Goal: Task Accomplishment & Management: Use online tool/utility

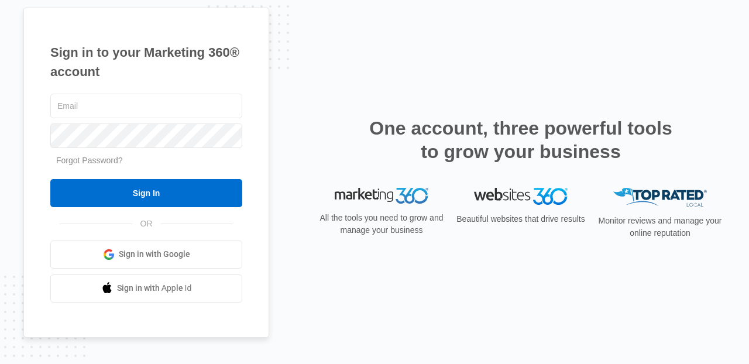
type input "[PERSON_NAME][EMAIL_ADDRESS][PERSON_NAME][DOMAIN_NAME]"
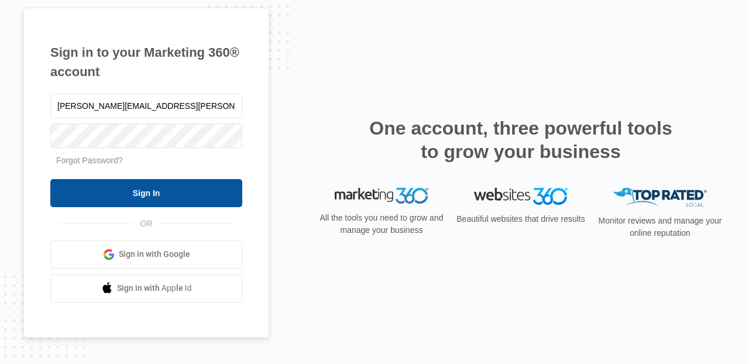
click at [180, 186] on input "Sign In" at bounding box center [146, 193] width 192 height 28
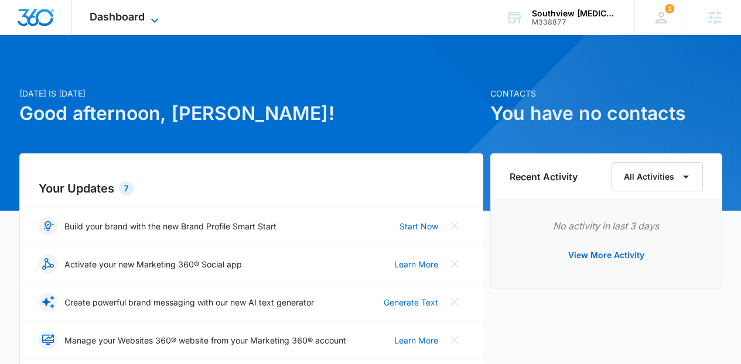
click at [149, 23] on icon at bounding box center [155, 20] width 14 height 14
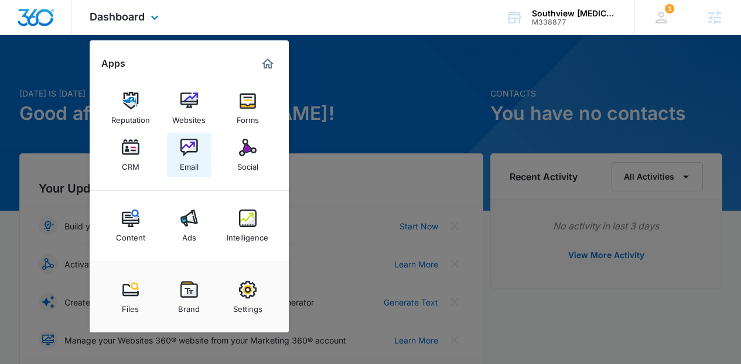
click at [184, 169] on div "Email" at bounding box center [189, 163] width 19 height 15
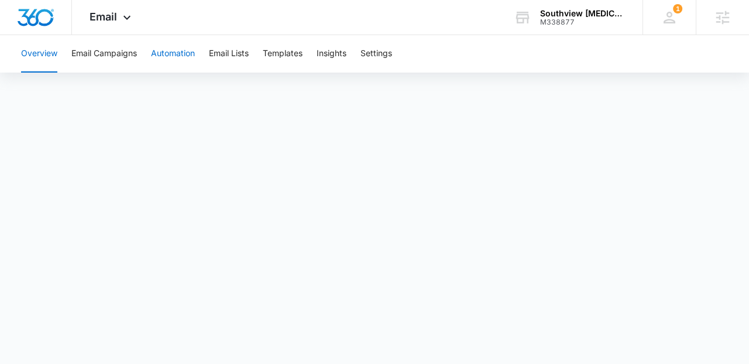
click at [190, 56] on button "Automation" at bounding box center [173, 53] width 44 height 37
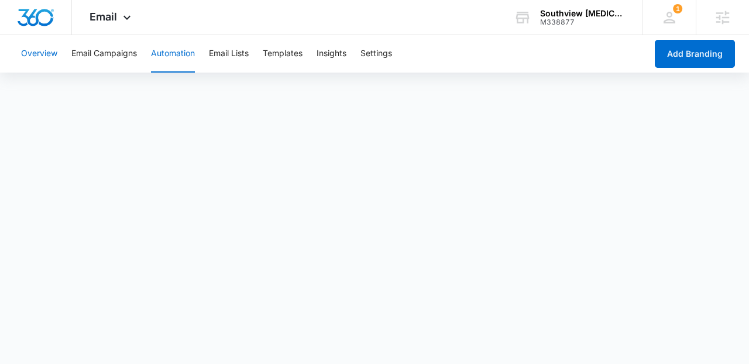
click at [29, 45] on button "Overview" at bounding box center [39, 53] width 36 height 37
